Goal: Navigation & Orientation: Find specific page/section

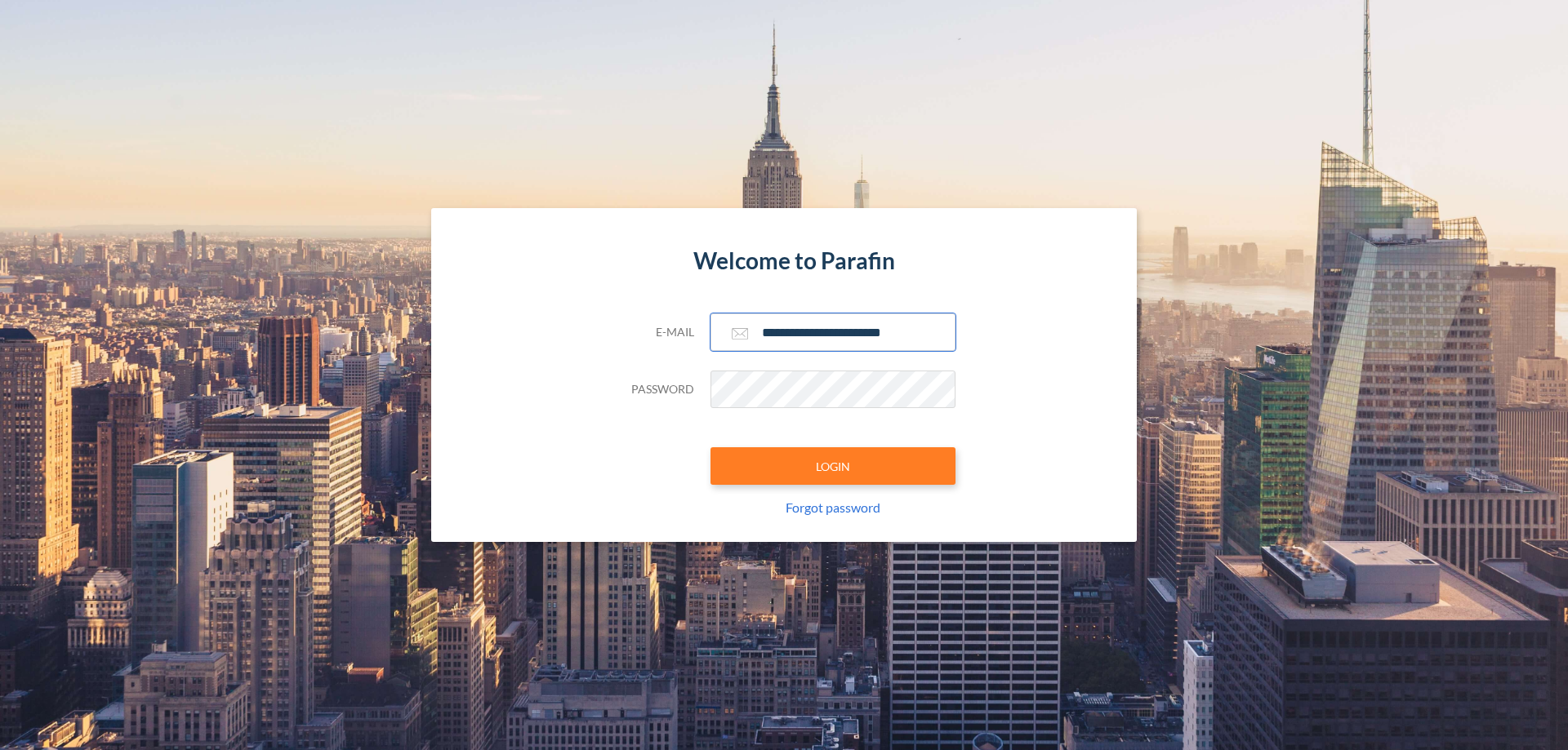
type input "**********"
click at [833, 466] on button "LOGIN" at bounding box center [833, 466] width 245 height 38
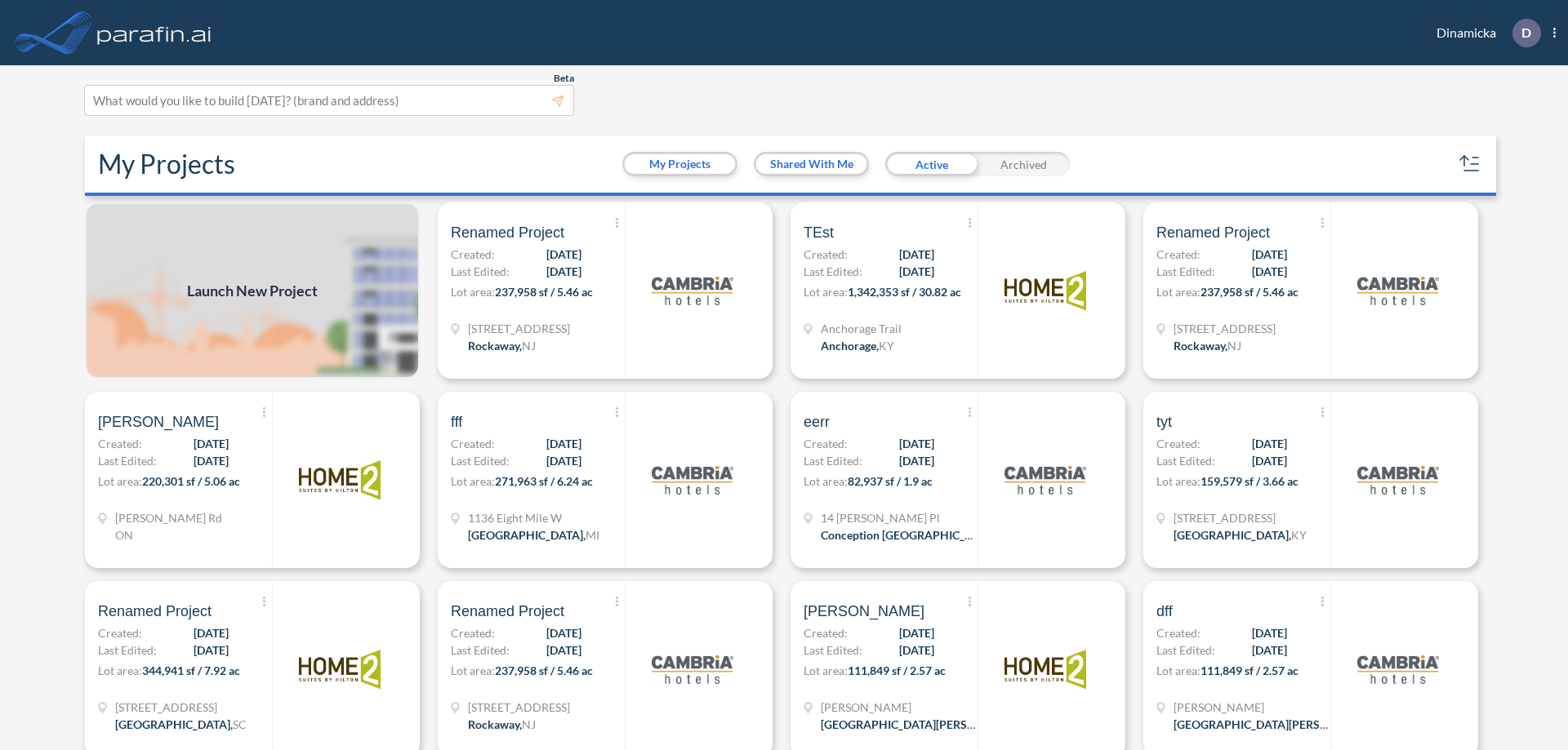
scroll to position [4, 0]
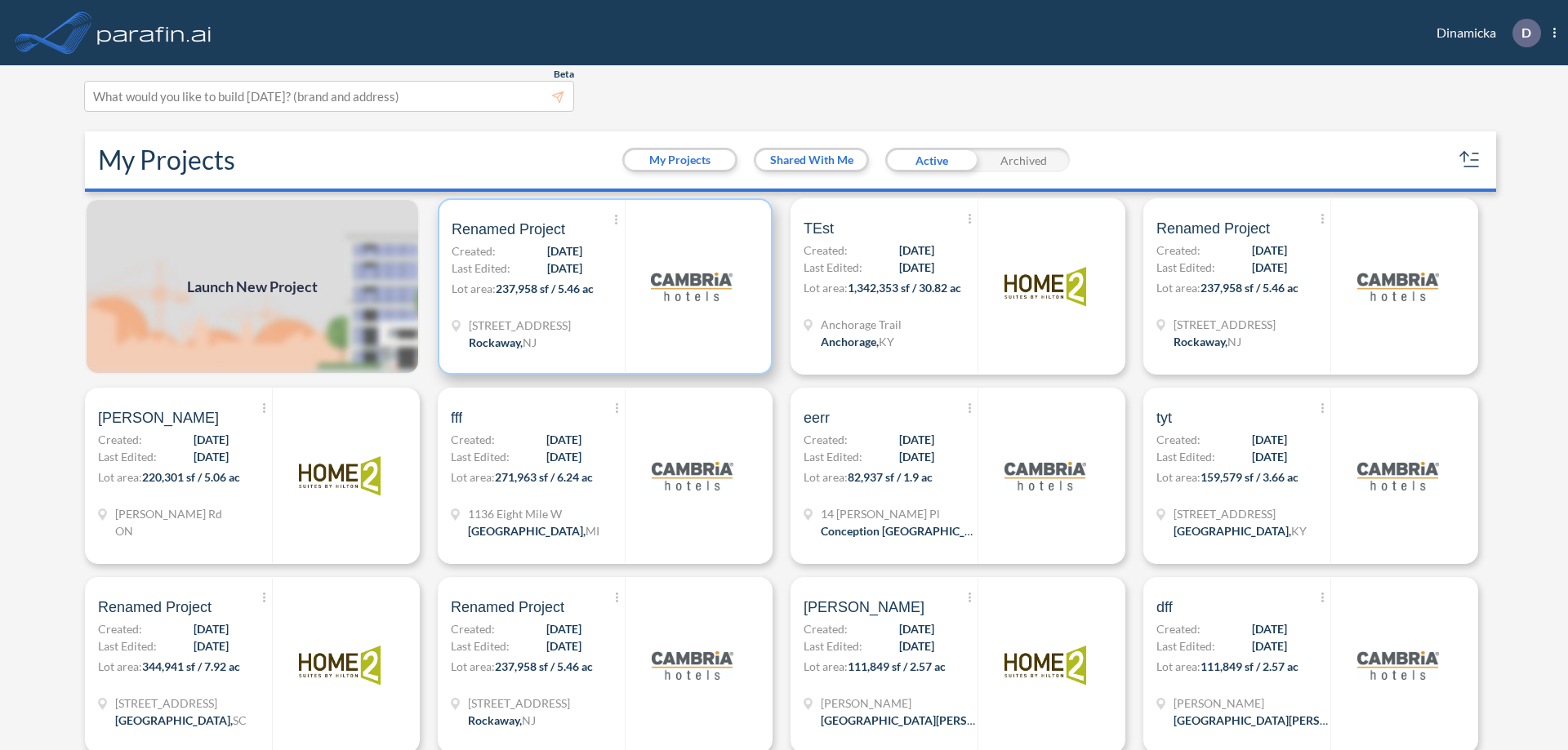
click at [602, 286] on p "Lot area: 237,958 sf / 5.46 ac" at bounding box center [538, 291] width 174 height 23
